Goal: Transaction & Acquisition: Book appointment/travel/reservation

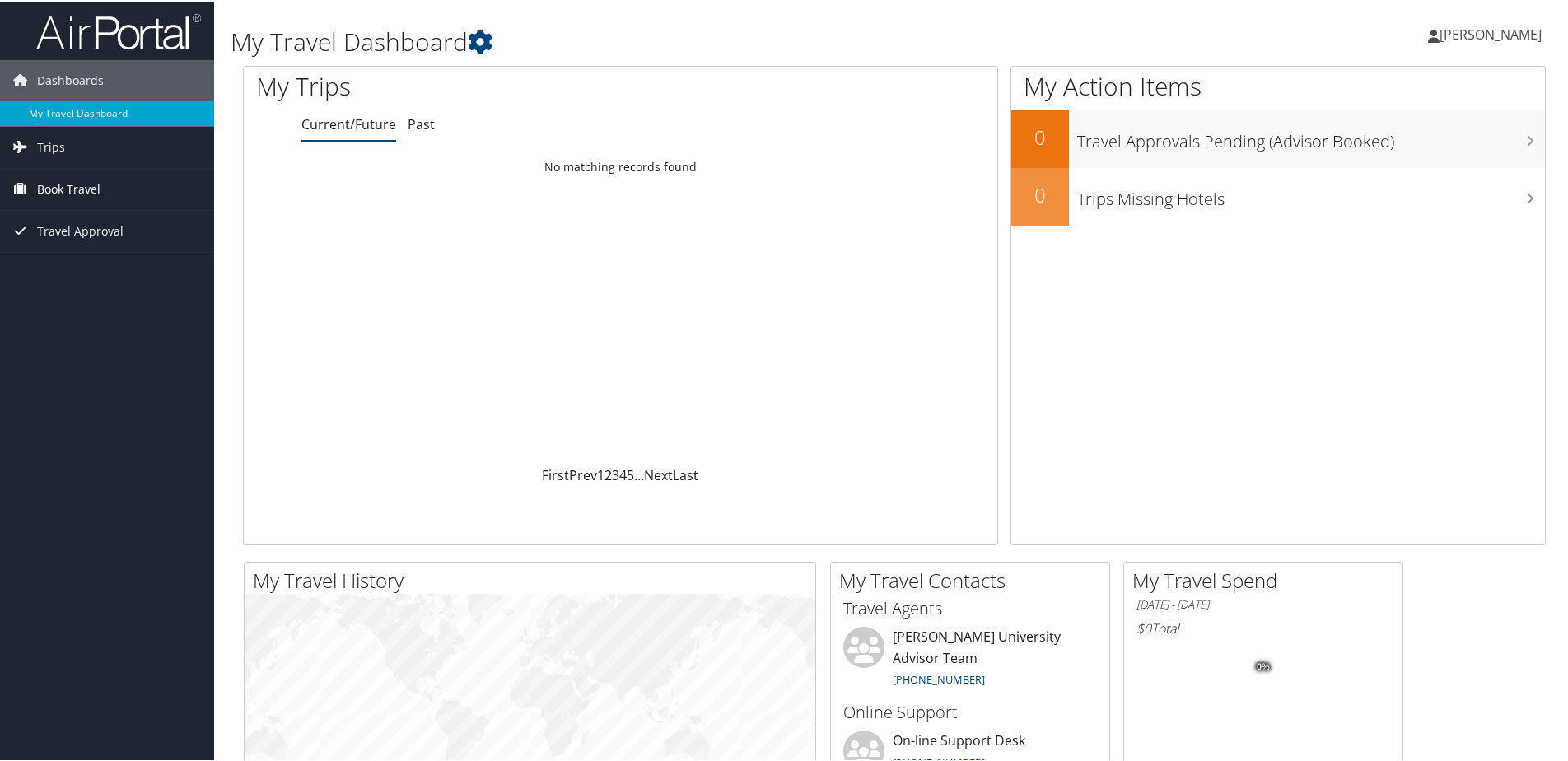
click at [64, 184] on span "Book Travel" at bounding box center [68, 188] width 64 height 41
click at [90, 264] on link "Book/Manage Online Trips" at bounding box center [107, 270] width 214 height 24
